Goal: Navigation & Orientation: Find specific page/section

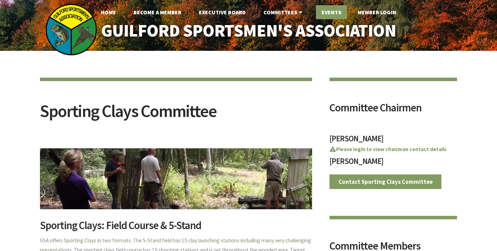
click at [329, 10] on link "Events" at bounding box center [331, 12] width 31 height 14
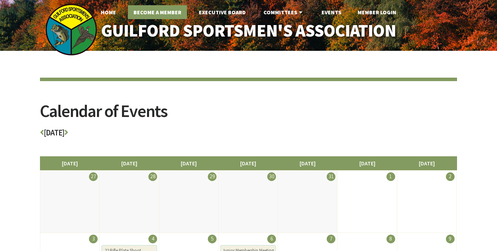
click at [166, 10] on link "Become A Member" at bounding box center [157, 12] width 59 height 14
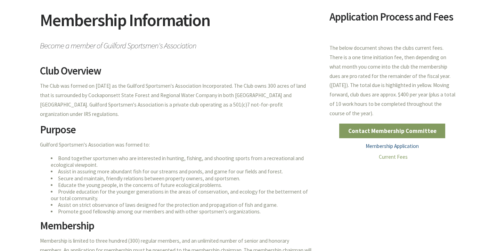
scroll to position [91, 0]
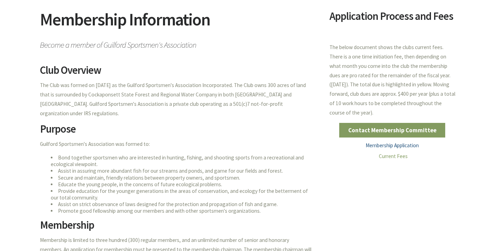
click at [387, 144] on link "Membership Application" at bounding box center [392, 145] width 53 height 7
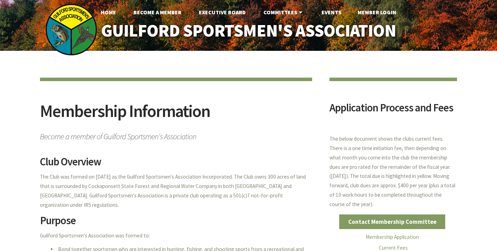
scroll to position [0, 0]
click at [226, 10] on link "Executive Board" at bounding box center [222, 12] width 58 height 14
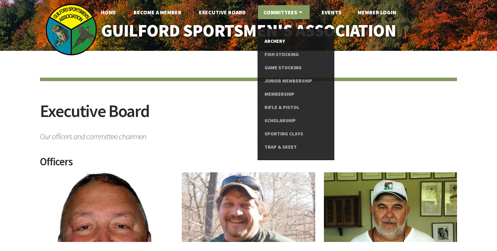
click at [279, 39] on link "Archery" at bounding box center [296, 41] width 62 height 13
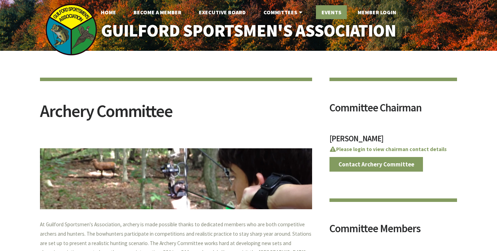
click at [335, 12] on link "Events" at bounding box center [331, 12] width 31 height 14
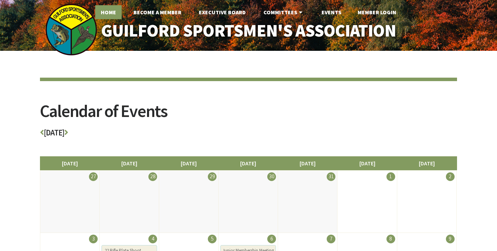
click at [109, 12] on link "Home" at bounding box center [108, 12] width 26 height 14
